Goal: Check status: Check status

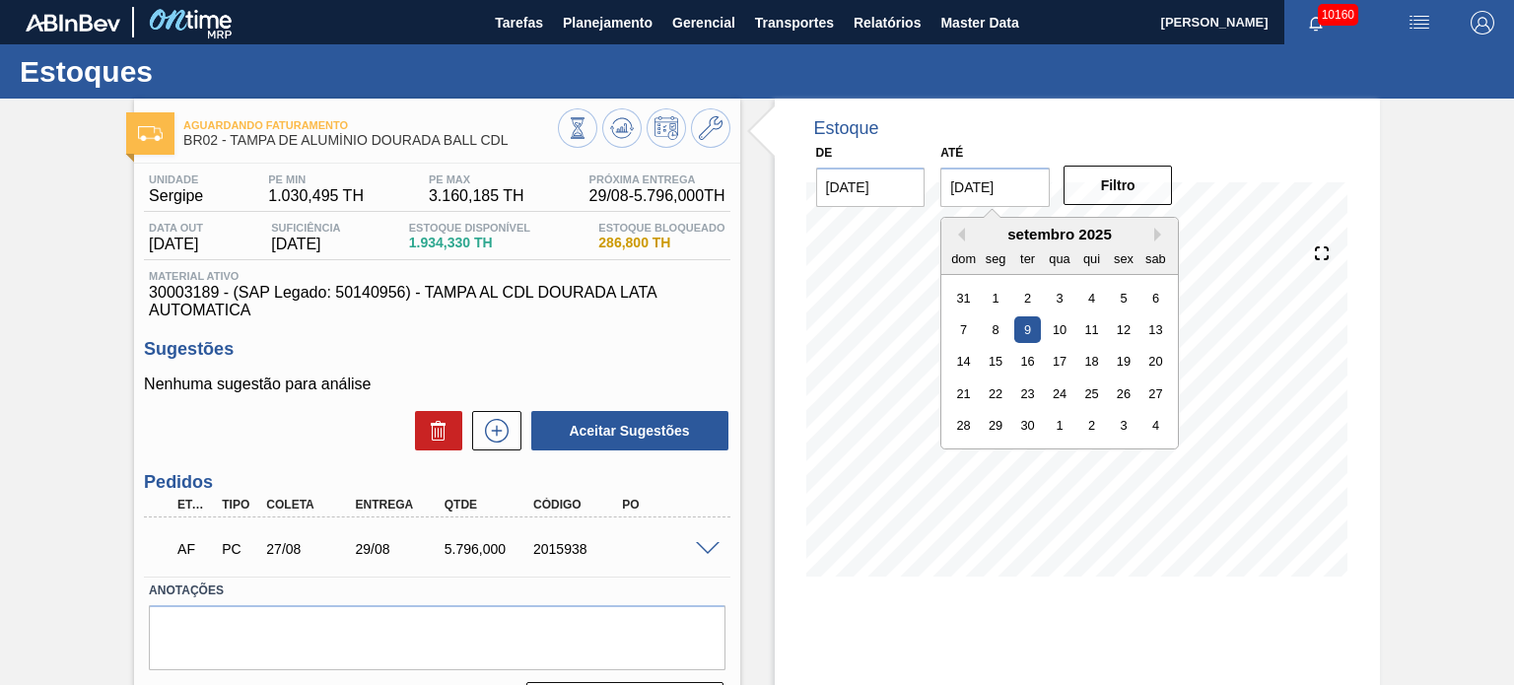
click at [999, 194] on input "09/09/2025" at bounding box center [995, 187] width 109 height 39
click at [1025, 424] on div "30" at bounding box center [1027, 425] width 27 height 27
type input "[DATE]"
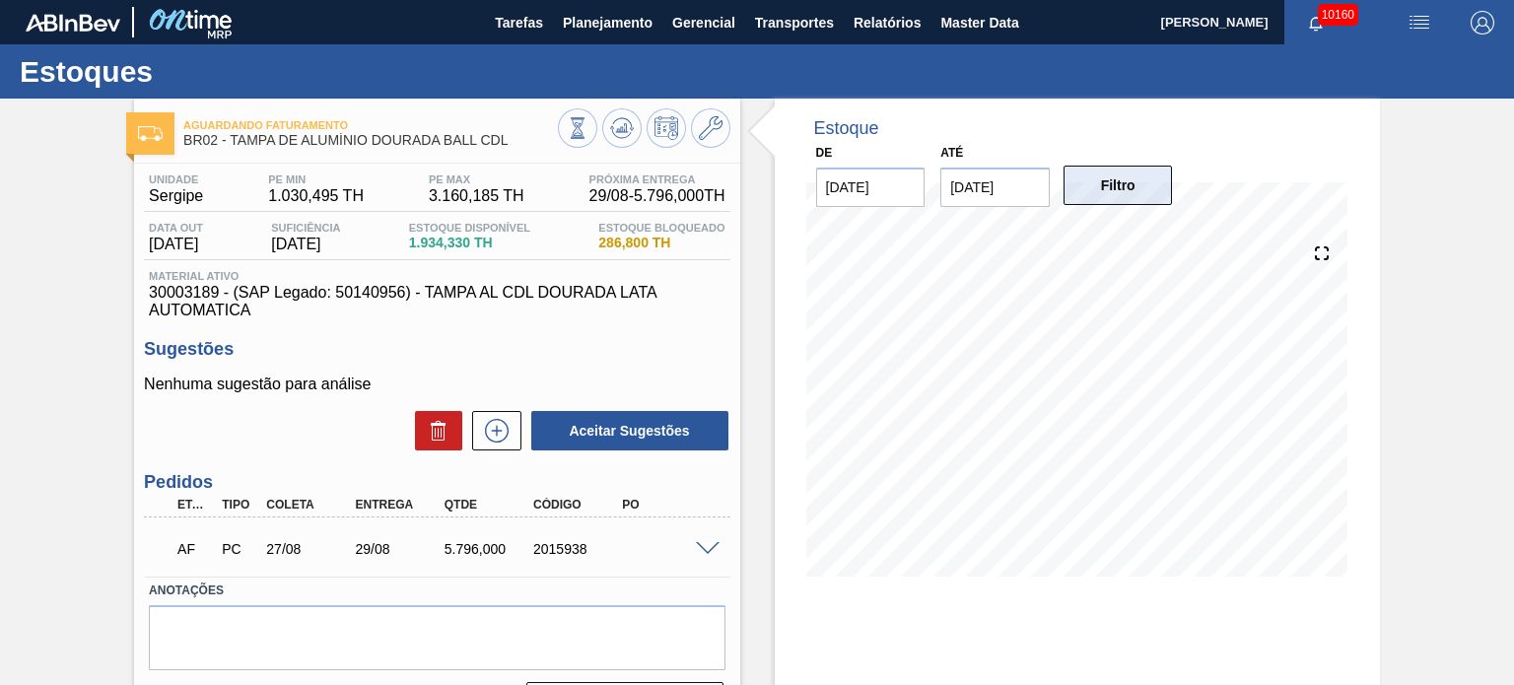
click at [1125, 200] on button "Filtro" at bounding box center [1118, 185] width 109 height 39
click at [712, 551] on span at bounding box center [708, 549] width 24 height 15
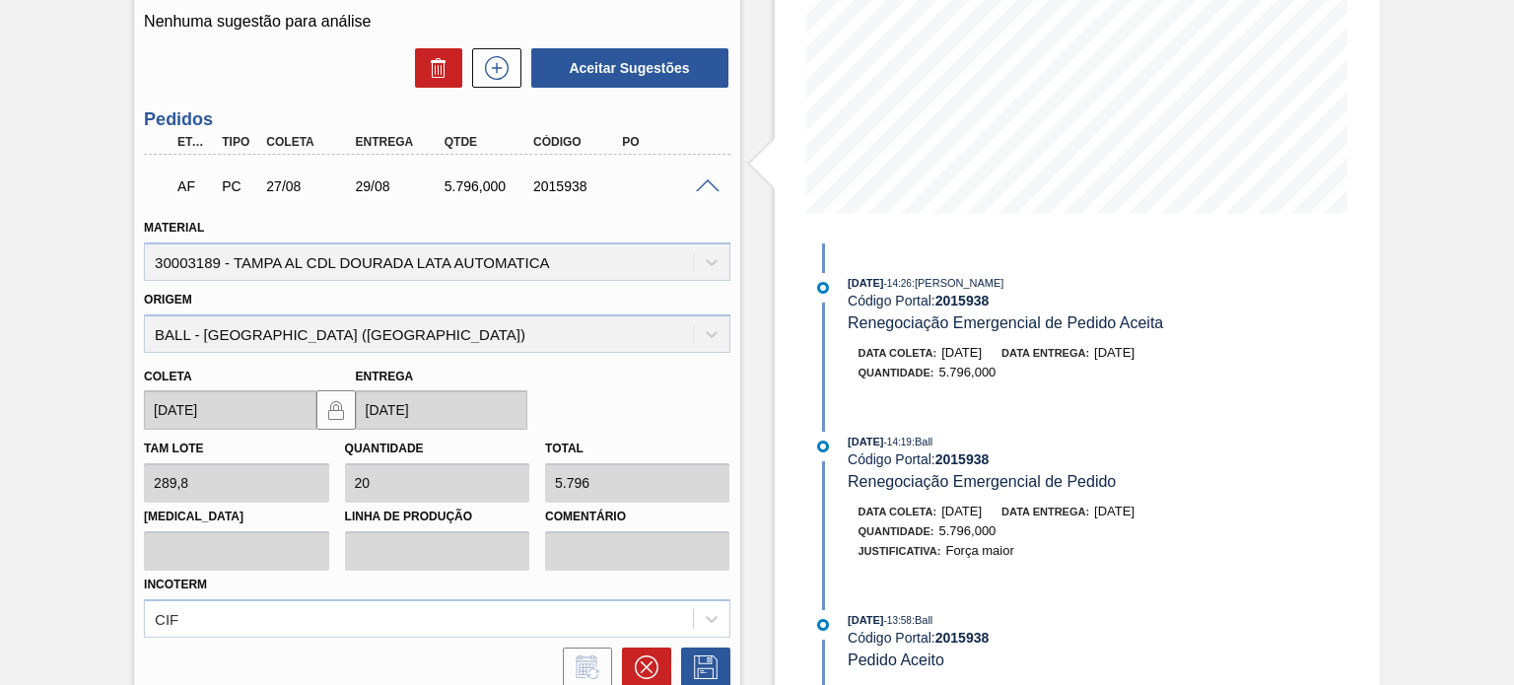
scroll to position [394, 0]
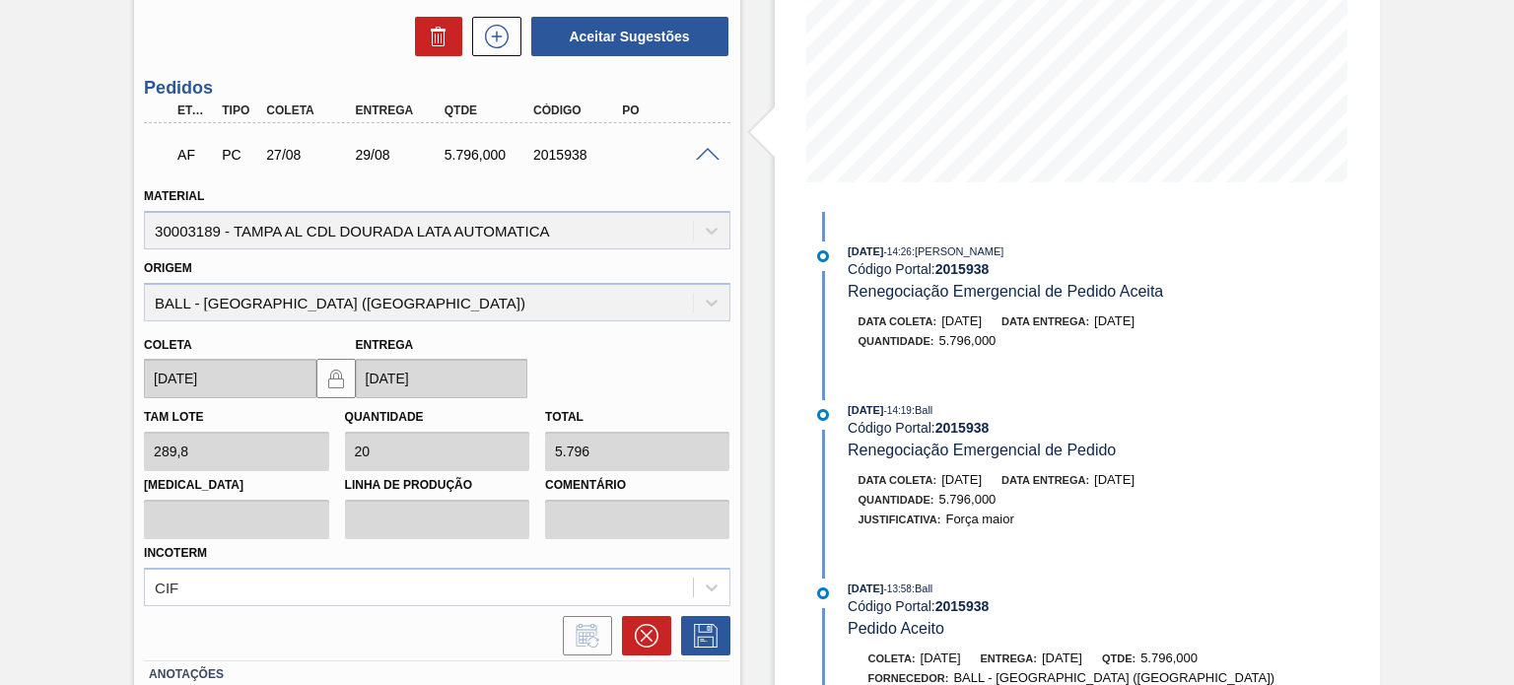
click at [702, 158] on span at bounding box center [708, 155] width 24 height 15
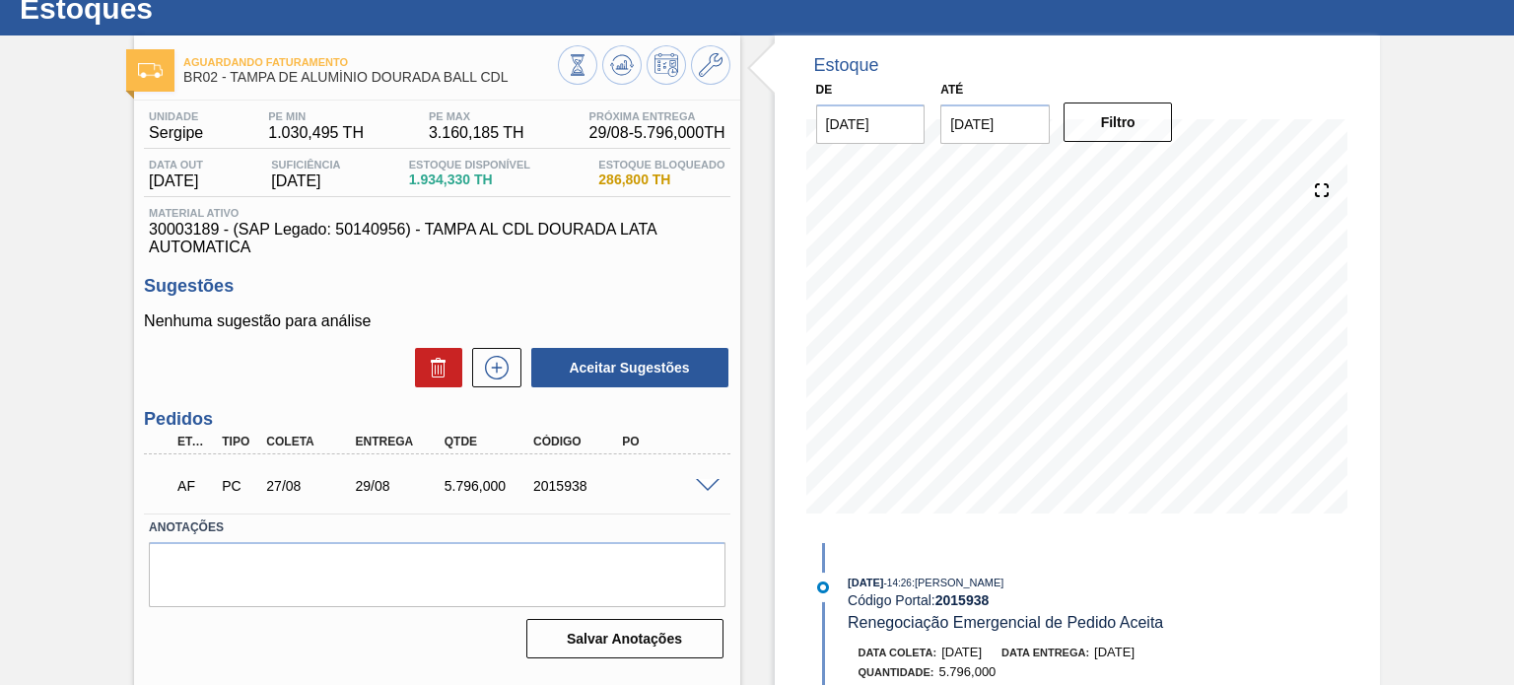
scroll to position [0, 0]
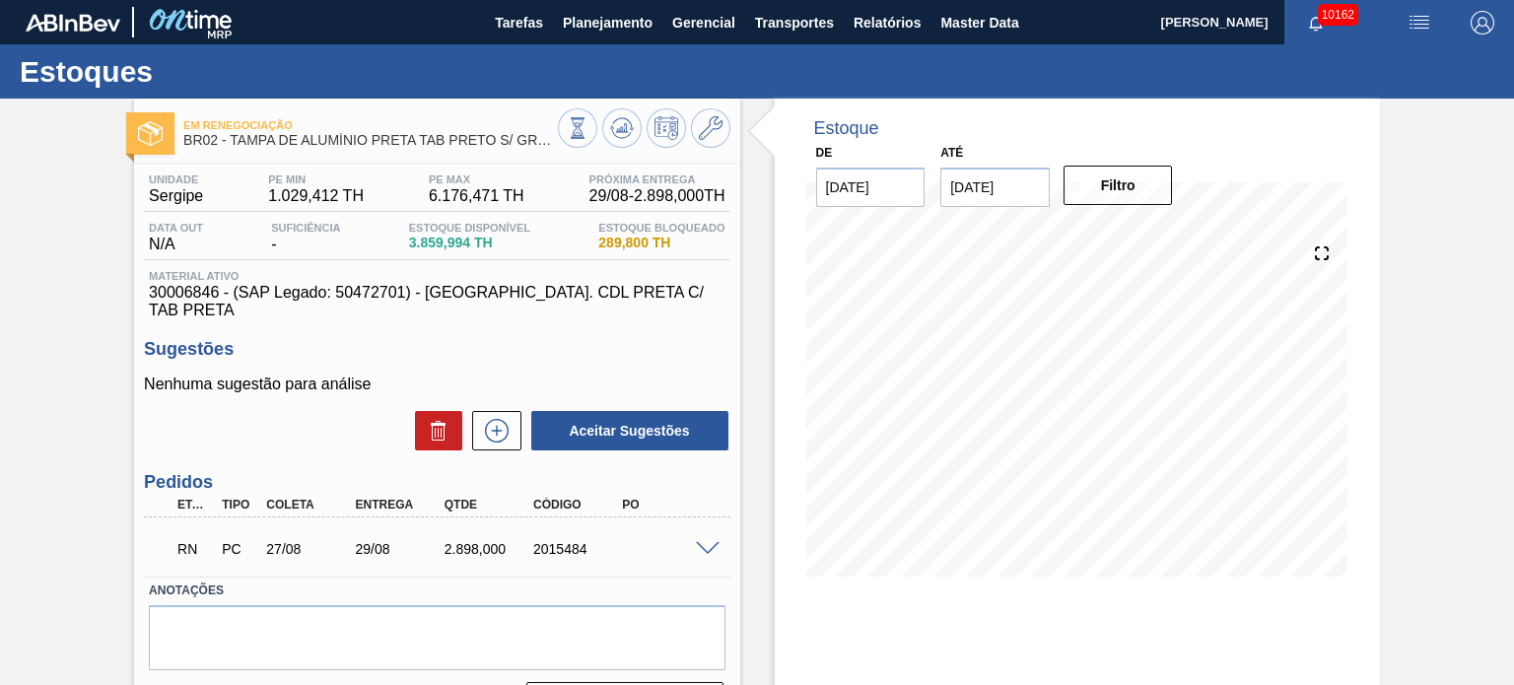
click at [699, 542] on span at bounding box center [708, 549] width 24 height 15
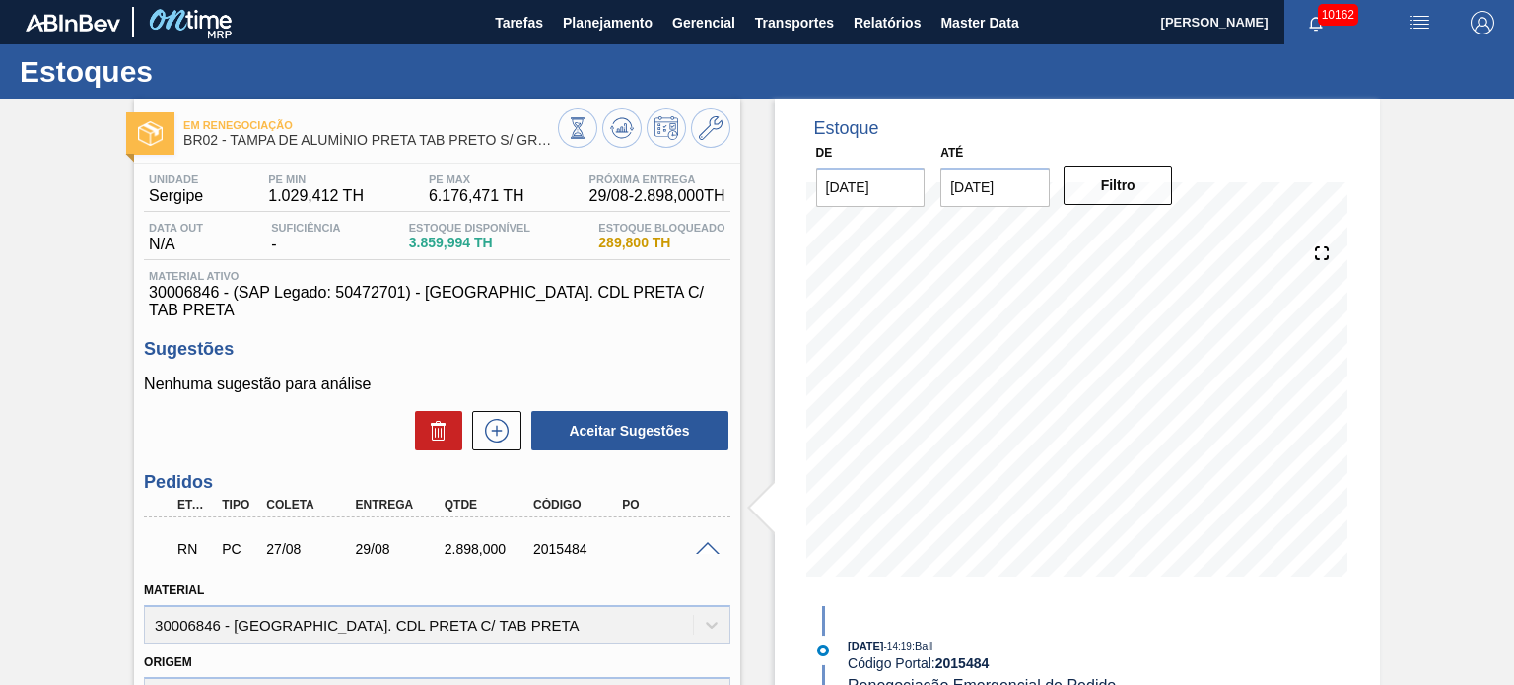
click at [707, 542] on span at bounding box center [708, 549] width 24 height 15
